Goal: Task Accomplishment & Management: Manage account settings

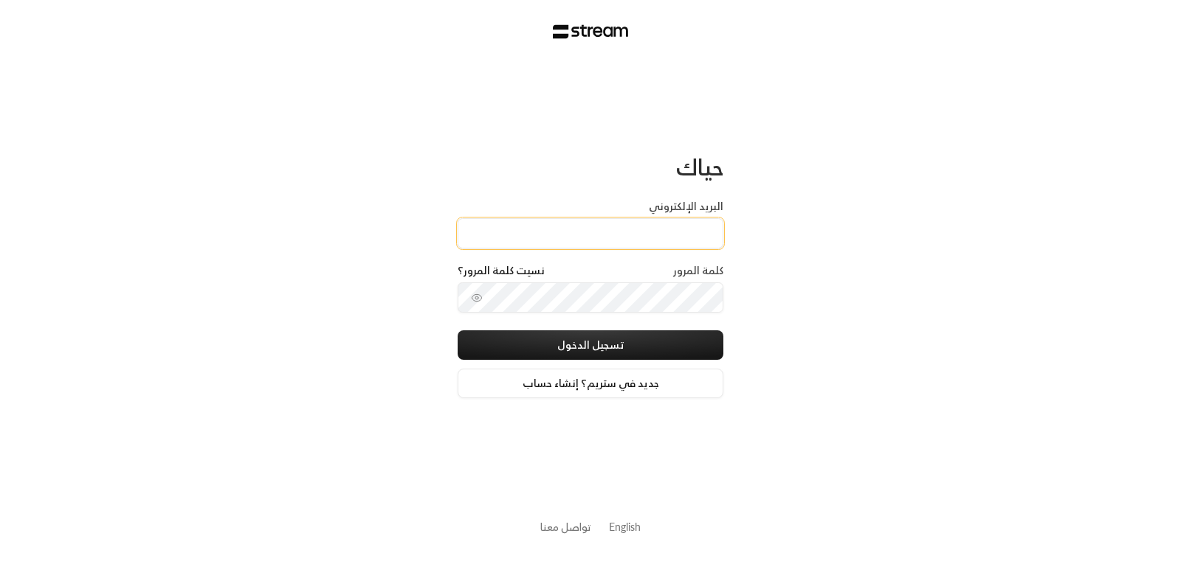
click at [594, 221] on input "البريد الإلكتروني" at bounding box center [590, 233] width 266 height 30
type input "[EMAIL_ADDRESS][DOMAIN_NAME]"
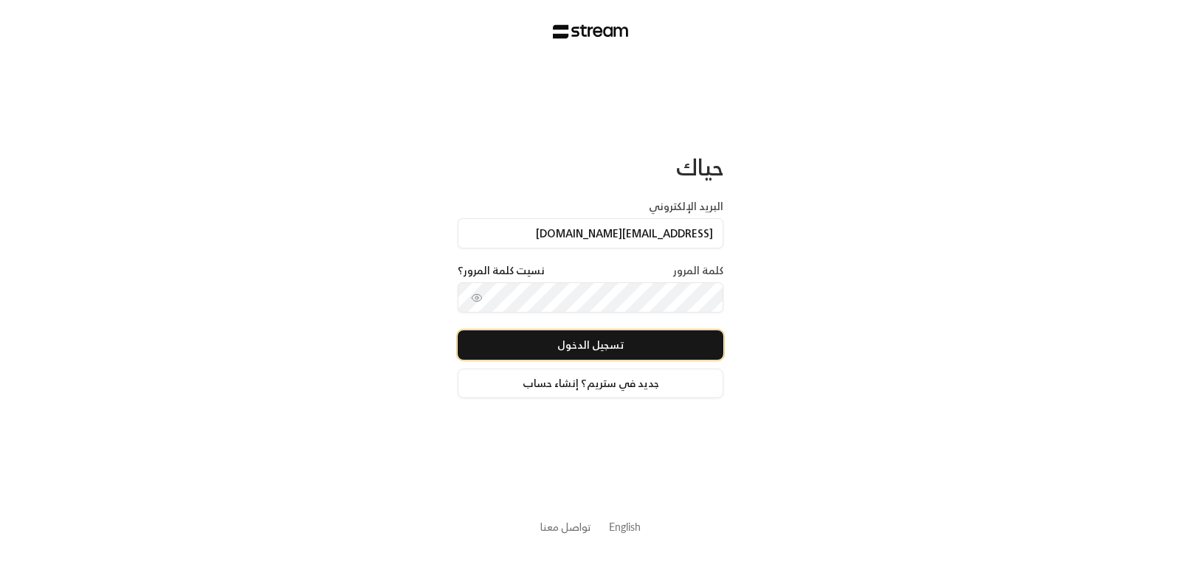
click at [590, 350] on button "تسجيل الدخول" at bounding box center [590, 346] width 266 height 30
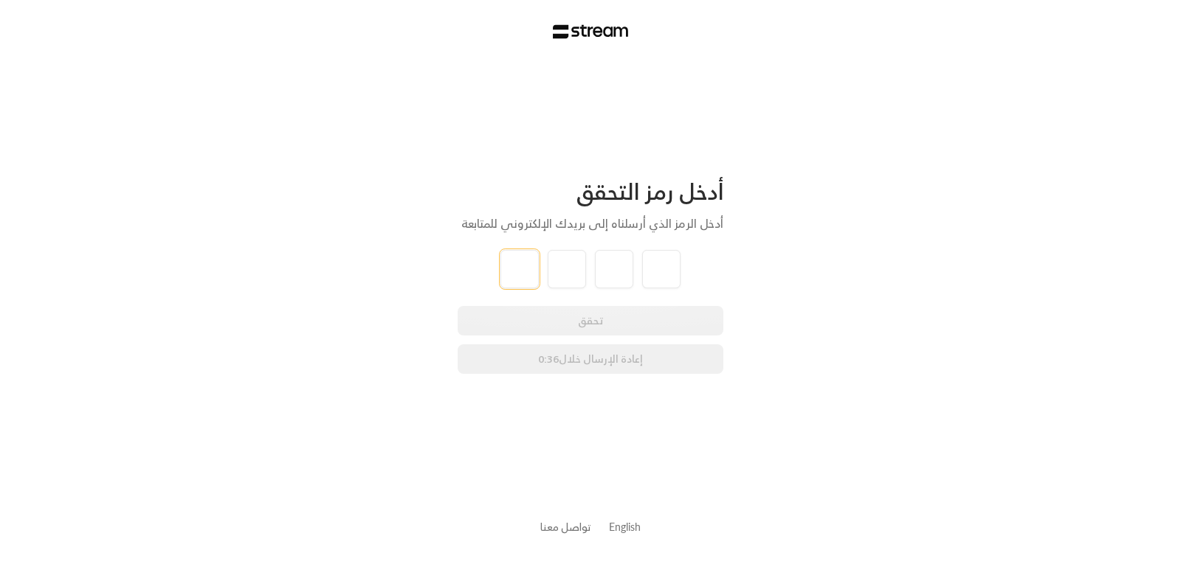
type input "2"
type input "8"
type input "9"
type input "6"
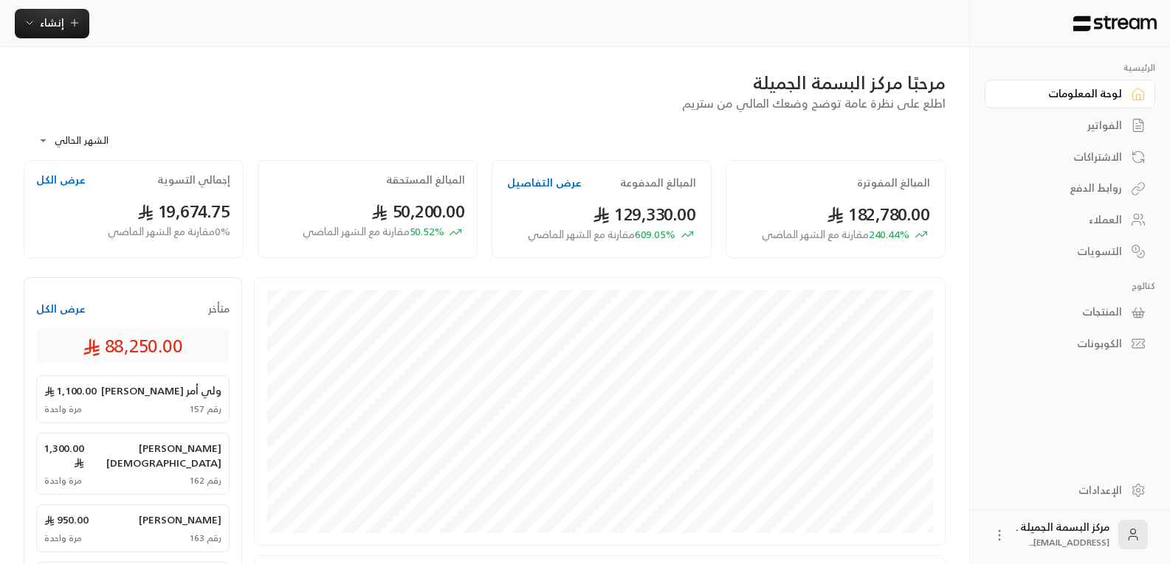
click at [1112, 227] on div "العملاء" at bounding box center [1062, 220] width 119 height 15
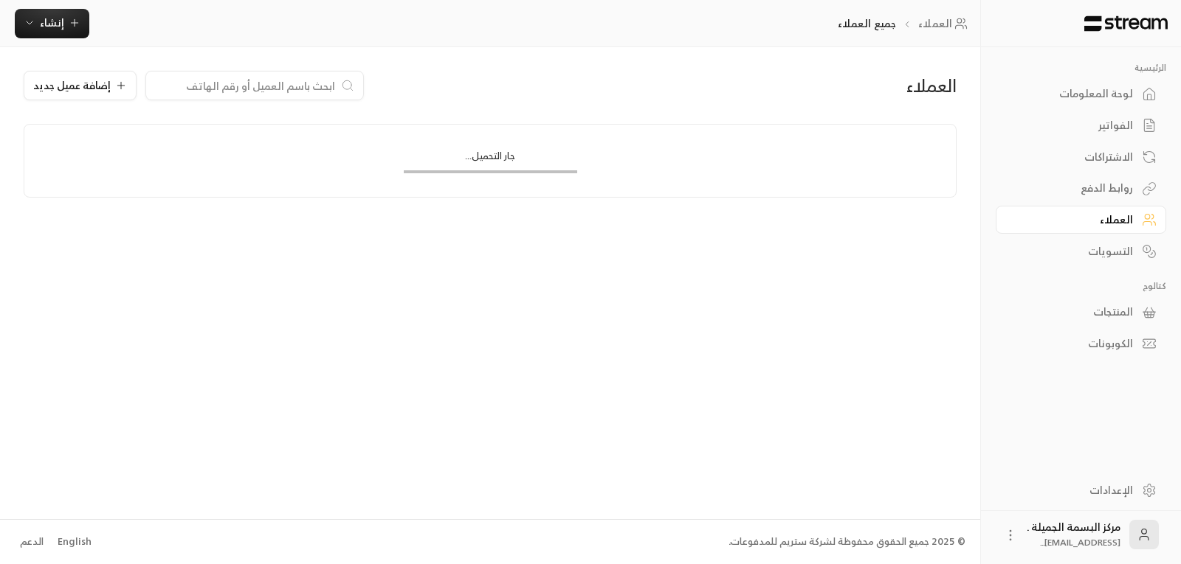
click at [247, 80] on input at bounding box center [245, 85] width 180 height 16
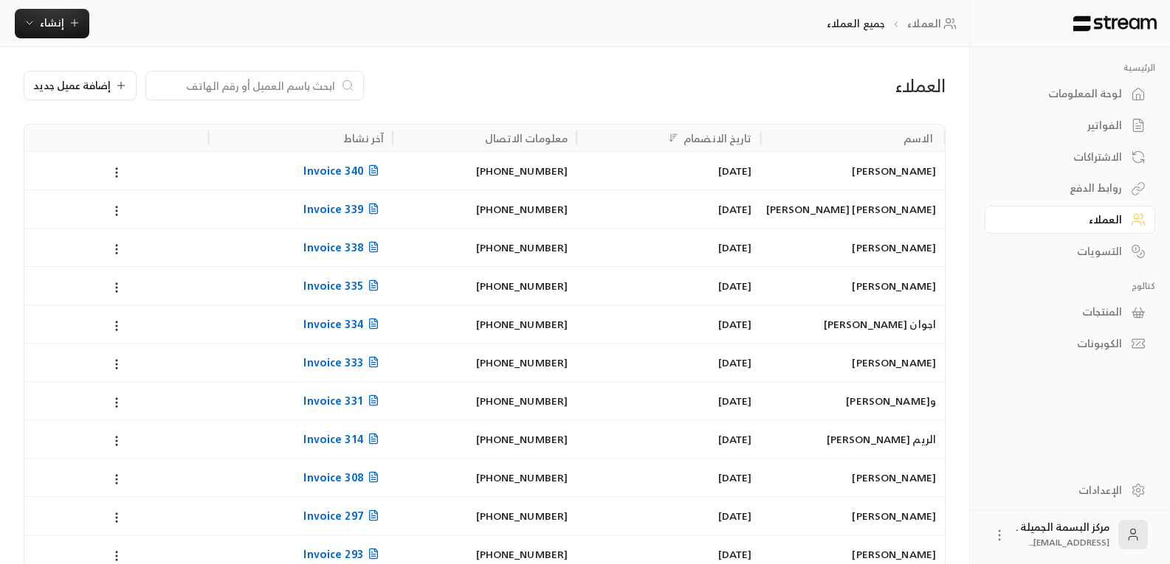
click at [819, 404] on div "و[PERSON_NAME]" at bounding box center [853, 401] width 166 height 38
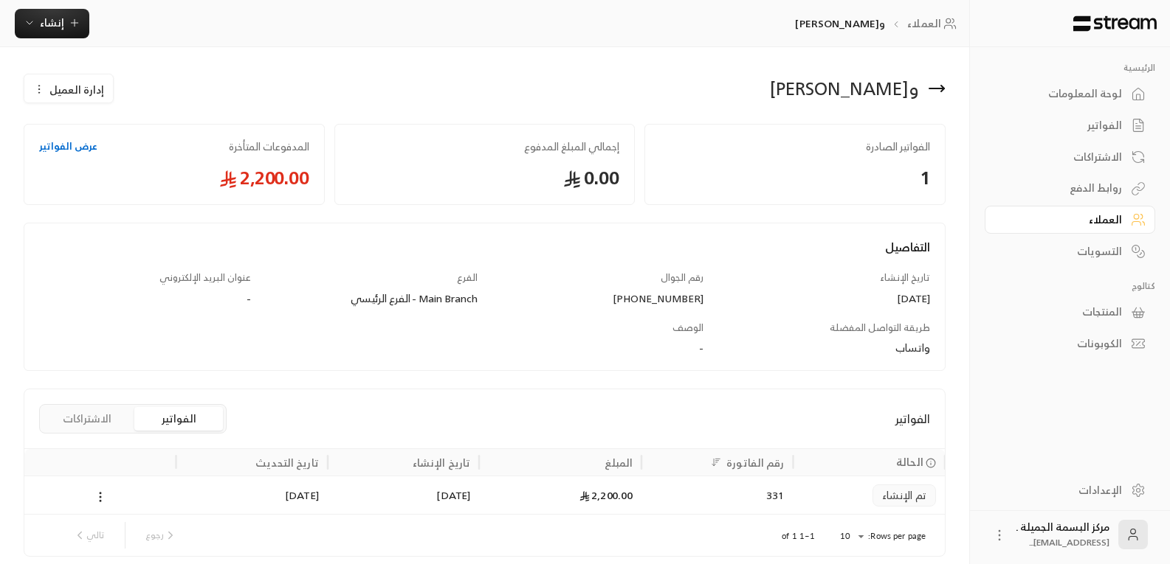
click at [57, 79] on button "إدارة العميل" at bounding box center [68, 90] width 89 height 30
click at [91, 132] on link "تعديل" at bounding box center [79, 133] width 91 height 27
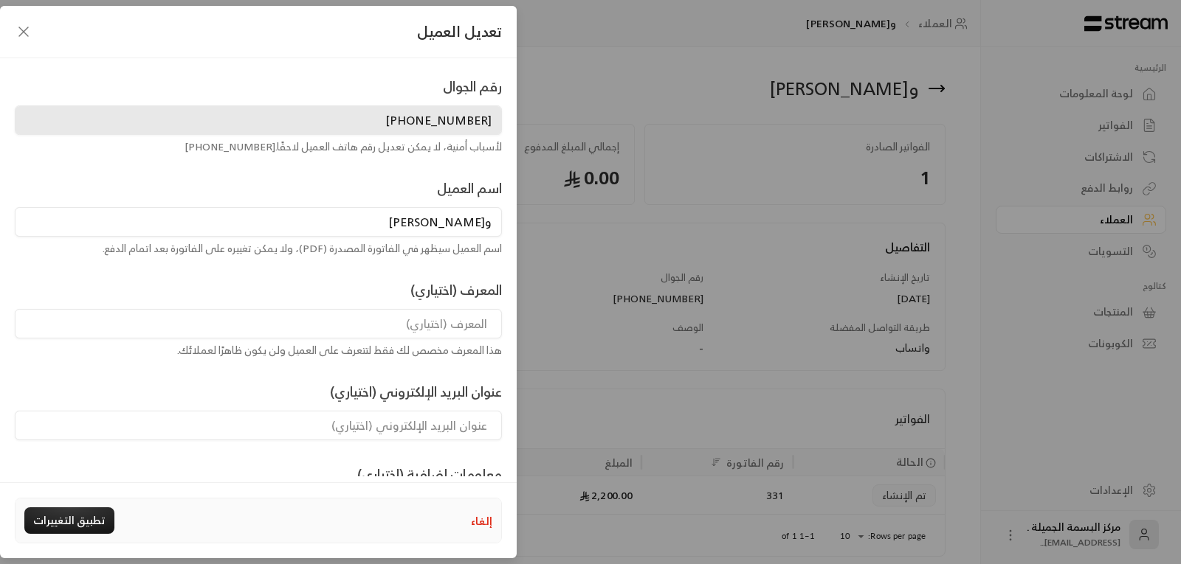
click at [18, 34] on icon "button" at bounding box center [24, 32] width 18 height 18
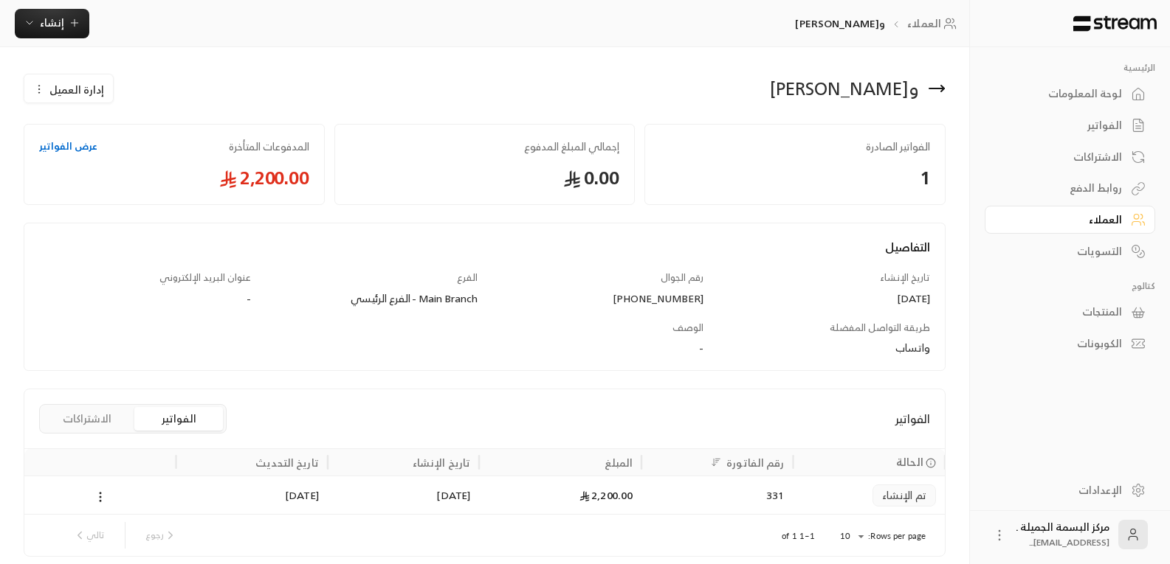
click at [937, 90] on icon at bounding box center [937, 89] width 18 height 18
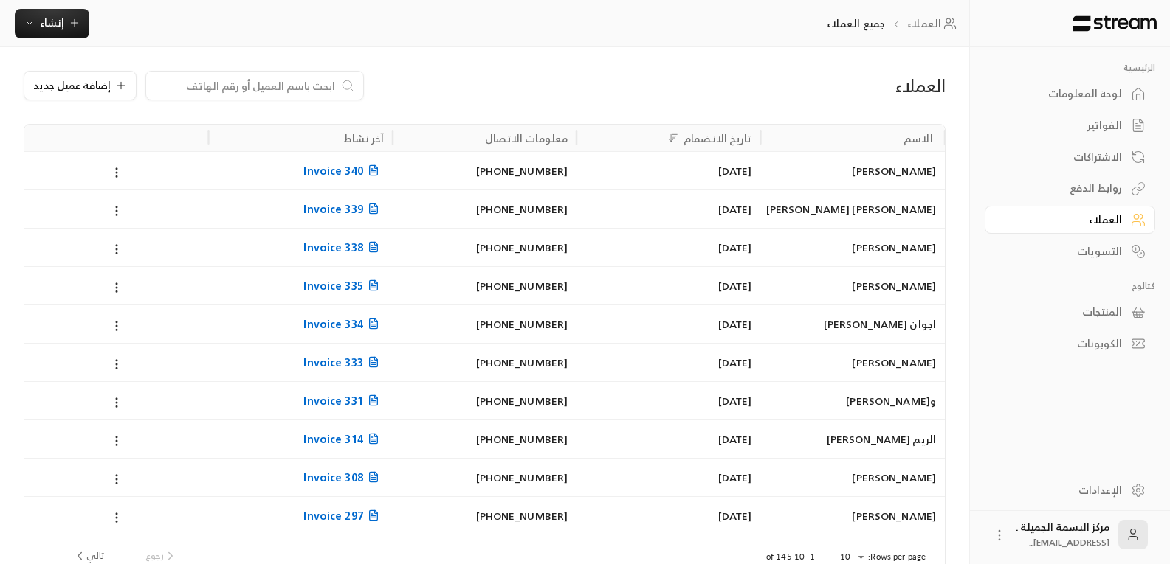
click at [854, 446] on div "الريم [PERSON_NAME]" at bounding box center [853, 440] width 166 height 38
